Goal: Information Seeking & Learning: Check status

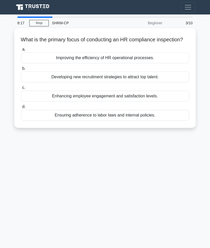
click at [167, 119] on div "Ensuring adherence to labor laws and internal policies." at bounding box center [105, 115] width 168 height 11
click at [21, 109] on input "d. Ensuring adherence to labor laws and internal policies." at bounding box center [21, 106] width 0 height 3
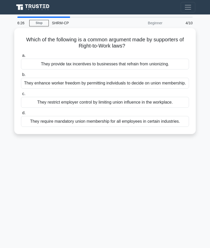
click at [185, 86] on div "They enhance worker freedom by permitting individuals to decide on union member…" at bounding box center [105, 83] width 168 height 11
click at [21, 77] on input "b. They enhance worker freedom by permitting individuals to decide on union mem…" at bounding box center [21, 74] width 0 height 3
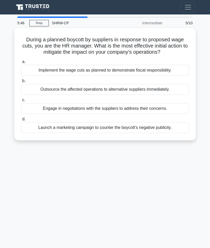
click at [175, 114] on div "Engage in negotiations with the suppliers to address their concerns." at bounding box center [105, 108] width 168 height 11
click at [21, 102] on input "c. Engage in negotiations with the suppliers to address their concerns." at bounding box center [21, 100] width 0 height 3
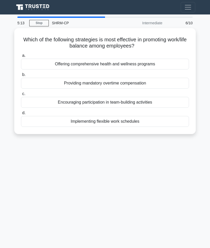
click at [167, 122] on div "Implementing flexible work schedules" at bounding box center [105, 121] width 168 height 11
click at [21, 115] on input "d. Implementing flexible work schedules" at bounding box center [21, 113] width 0 height 3
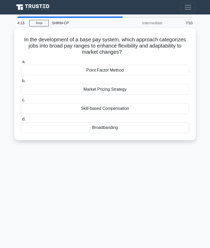
click at [148, 89] on div "Market Pricing Strategy" at bounding box center [105, 89] width 168 height 11
click at [21, 83] on input "b. Market Pricing Strategy" at bounding box center [21, 80] width 0 height 3
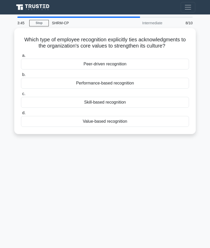
click at [165, 127] on div "Value-based recognition" at bounding box center [105, 121] width 168 height 11
click at [21, 115] on input "d. Value-based recognition" at bounding box center [21, 113] width 0 height 3
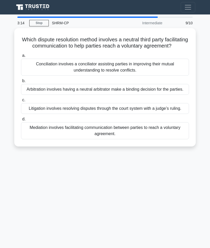
click at [173, 139] on div "Mediation involves facilitating communication between parties to reach a volunt…" at bounding box center [105, 130] width 168 height 17
click at [21, 121] on input "d. Mediation involves facilitating communication between parties to reach a vol…" at bounding box center [21, 119] width 0 height 3
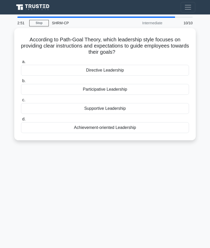
click at [179, 72] on div "Directive Leadership" at bounding box center [105, 70] width 168 height 11
click at [21, 64] on input "a. Directive Leadership" at bounding box center [21, 61] width 0 height 3
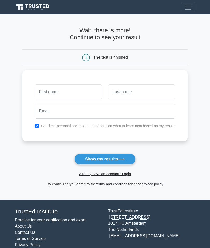
click at [80, 90] on input "text" at bounding box center [68, 92] width 67 height 15
type input "Nipuli"
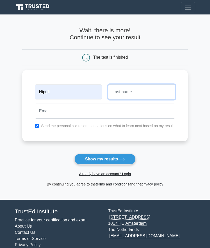
click at [131, 91] on input "text" at bounding box center [141, 92] width 67 height 15
type input "Gajanayake"
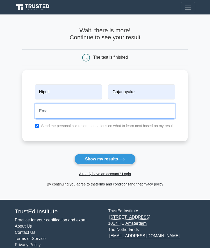
click at [63, 109] on input "email" at bounding box center [105, 111] width 141 height 15
type input "uomnipuli@gmail.com"
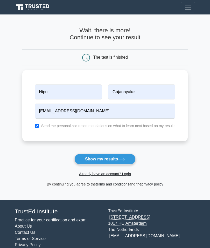
click at [116, 160] on button "Show my results" at bounding box center [104, 159] width 61 height 11
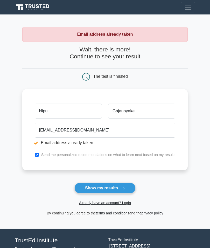
click at [35, 153] on input "checkbox" at bounding box center [37, 155] width 4 height 4
checkbox input "false"
click at [110, 187] on button "Show my results" at bounding box center [104, 188] width 61 height 11
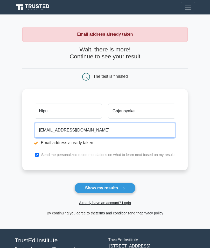
click at [85, 132] on input "uomnipuli@gmail.com" at bounding box center [105, 130] width 141 height 15
click at [36, 130] on input "uomnipuli@gmail.com" at bounding box center [105, 130] width 141 height 15
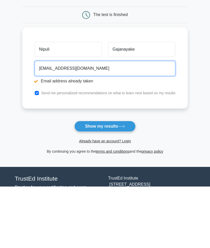
type input "uomchampa@gmail.com"
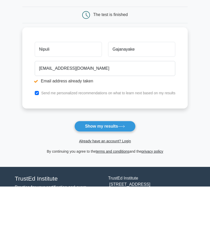
click at [108, 183] on button "Show my results" at bounding box center [104, 188] width 61 height 11
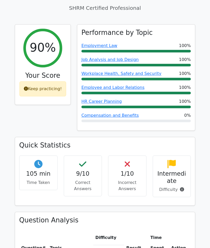
scroll to position [183, 0]
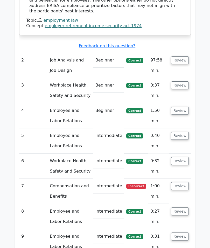
click at [181, 183] on button "Review" at bounding box center [180, 187] width 18 height 8
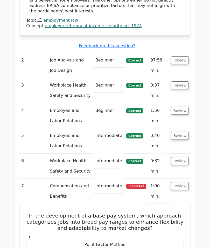
click at [181, 157] on button "Review" at bounding box center [180, 161] width 18 height 8
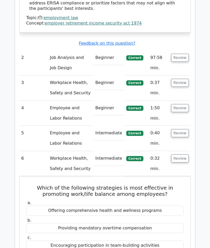
scroll to position [637, 0]
click at [183, 129] on button "Review" at bounding box center [180, 133] width 18 height 8
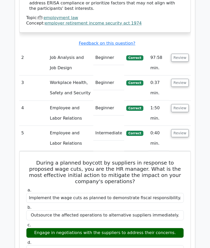
click at [179, 104] on button "Review" at bounding box center [180, 108] width 18 height 8
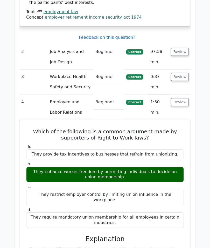
scroll to position [642, 0]
click at [177, 99] on button "Review" at bounding box center [180, 103] width 18 height 8
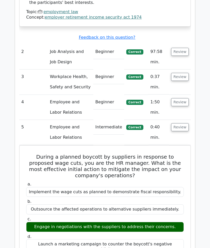
scroll to position [643, 0]
click at [183, 73] on button "Review" at bounding box center [180, 77] width 18 height 8
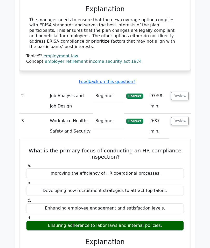
scroll to position [596, 0]
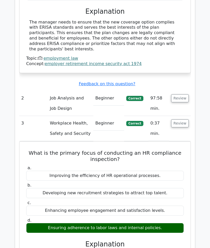
click at [180, 94] on button "Review" at bounding box center [180, 98] width 18 height 8
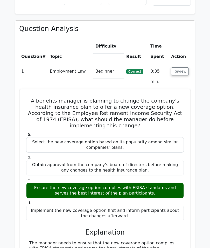
scroll to position [375, 0]
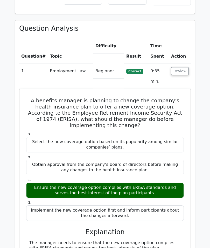
click at [181, 68] on button "Review" at bounding box center [180, 72] width 18 height 8
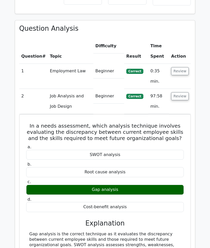
click at [179, 67] on button "Review" at bounding box center [180, 71] width 18 height 8
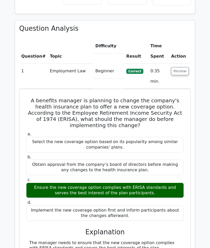
click at [179, 67] on button "Review" at bounding box center [180, 71] width 18 height 8
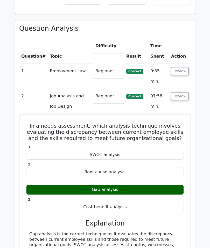
click at [180, 92] on button "Review" at bounding box center [180, 96] width 18 height 8
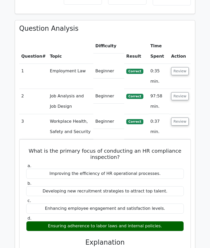
click at [180, 118] on button "Review" at bounding box center [180, 122] width 18 height 8
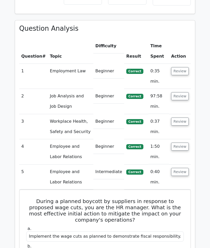
click at [180, 118] on button "Review" at bounding box center [180, 122] width 18 height 8
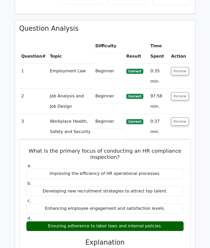
click at [179, 118] on button "Review" at bounding box center [180, 122] width 18 height 8
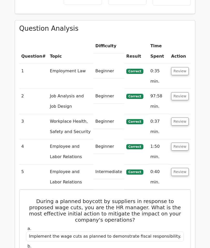
click at [176, 92] on button "Review" at bounding box center [180, 96] width 18 height 8
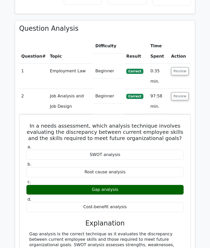
click at [182, 92] on button "Review" at bounding box center [180, 96] width 18 height 8
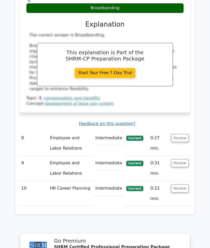
scroll to position [1158, 0]
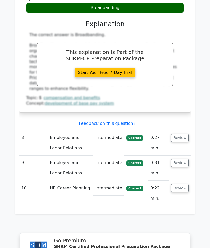
click at [182, 185] on button "Review" at bounding box center [180, 189] width 18 height 8
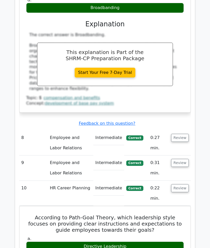
click at [180, 159] on button "Review" at bounding box center [180, 163] width 18 height 8
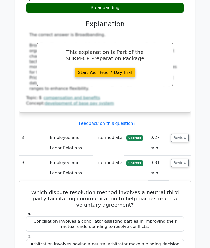
click at [183, 134] on button "Review" at bounding box center [180, 138] width 18 height 8
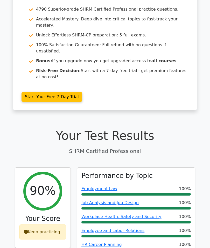
scroll to position [0, 0]
